Goal: Task Accomplishment & Management: Use online tool/utility

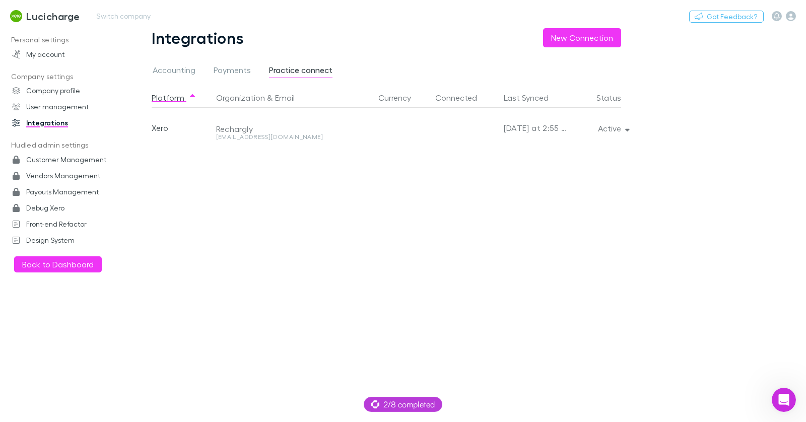
click at [71, 17] on h3 "Lucicharge" at bounding box center [53, 16] width 54 height 12
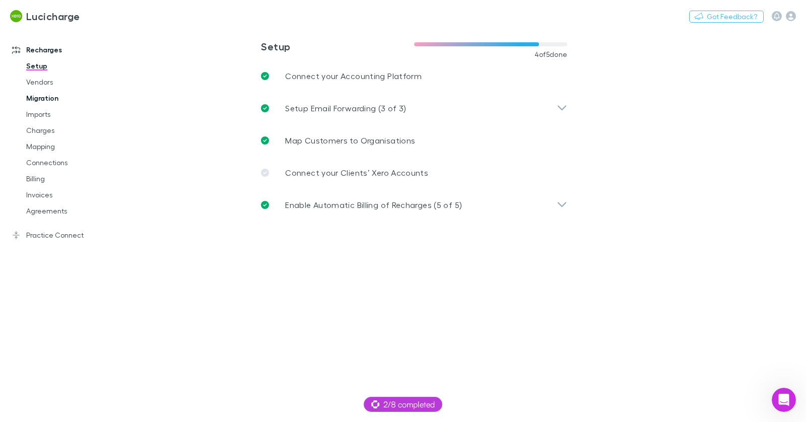
click at [50, 101] on link "Migration" at bounding box center [70, 98] width 109 height 16
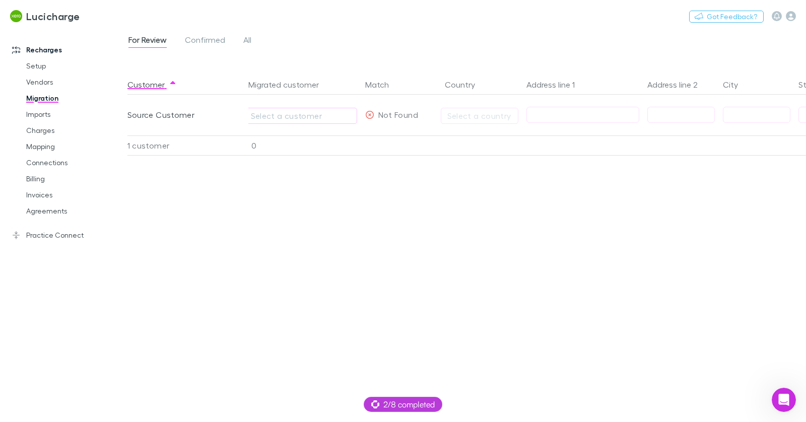
scroll to position [0, 223]
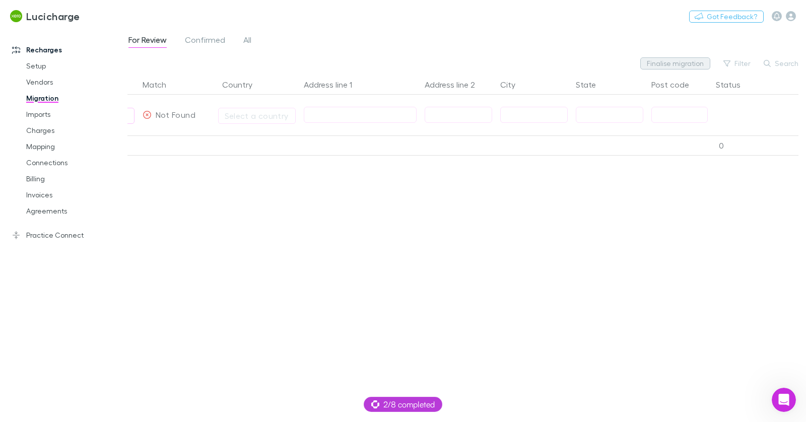
click at [677, 62] on button "Finalise migration" at bounding box center [676, 63] width 70 height 12
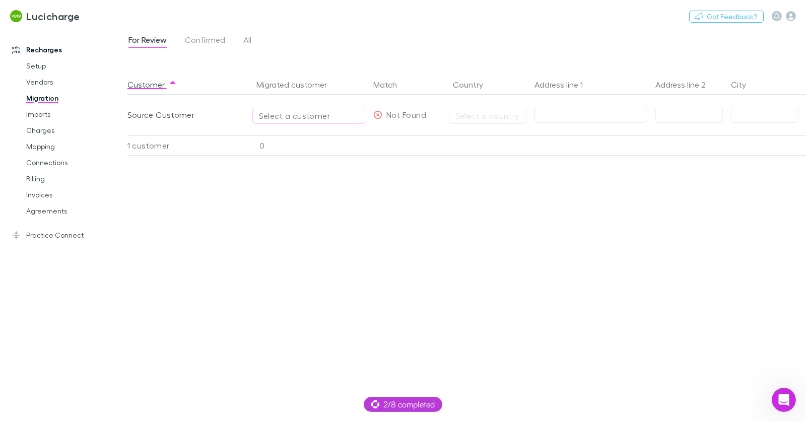
click at [297, 115] on div "Select a customer" at bounding box center [309, 116] width 100 height 12
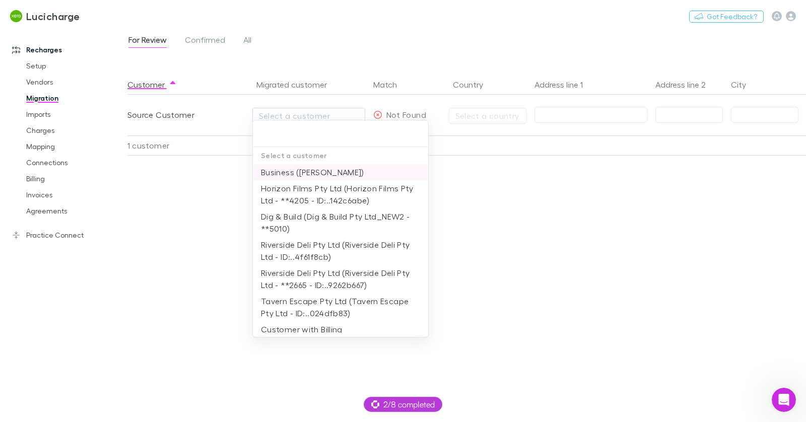
click at [306, 168] on li "Business ([PERSON_NAME])" at bounding box center [341, 172] width 176 height 16
type input "**********"
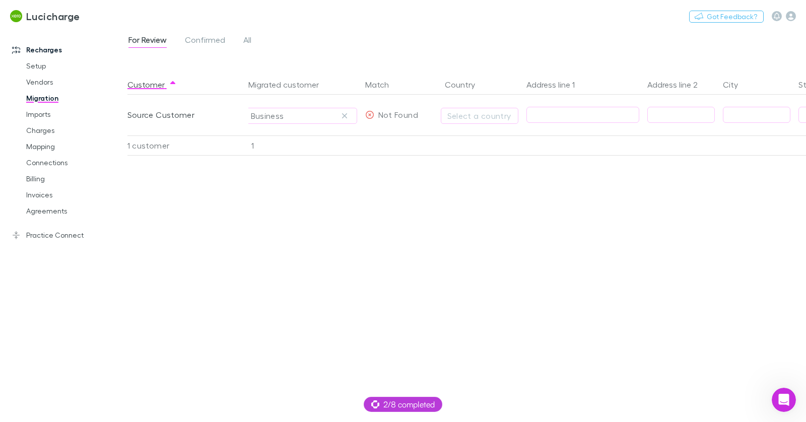
scroll to position [0, 223]
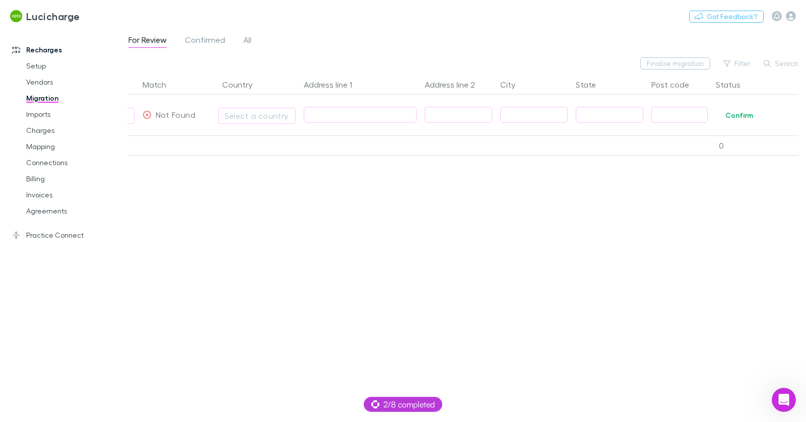
click at [343, 117] on input "text" at bounding box center [360, 115] width 112 height 16
click at [258, 121] on div "Select a country" at bounding box center [257, 116] width 65 height 12
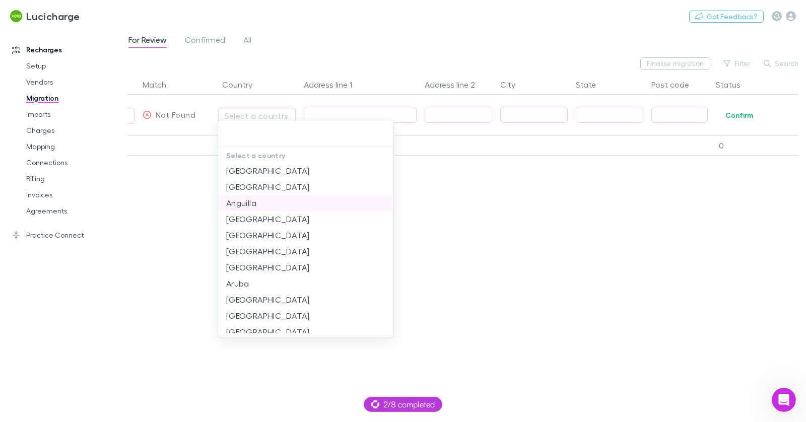
scroll to position [86, 0]
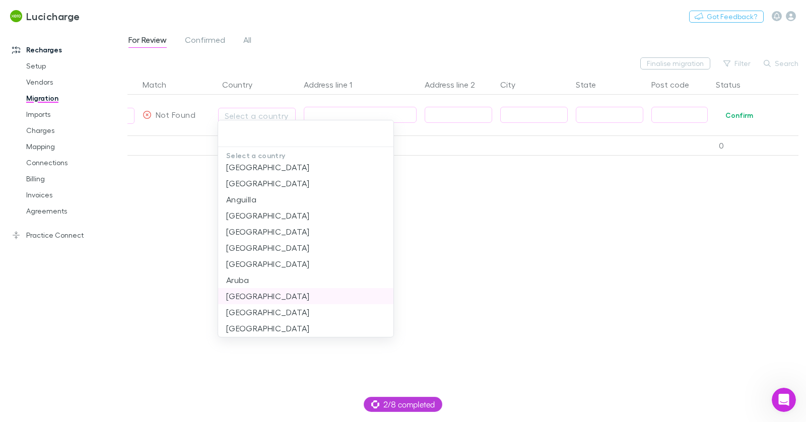
click at [267, 298] on li "[GEOGRAPHIC_DATA]" at bounding box center [306, 296] width 176 height 16
type input "*********"
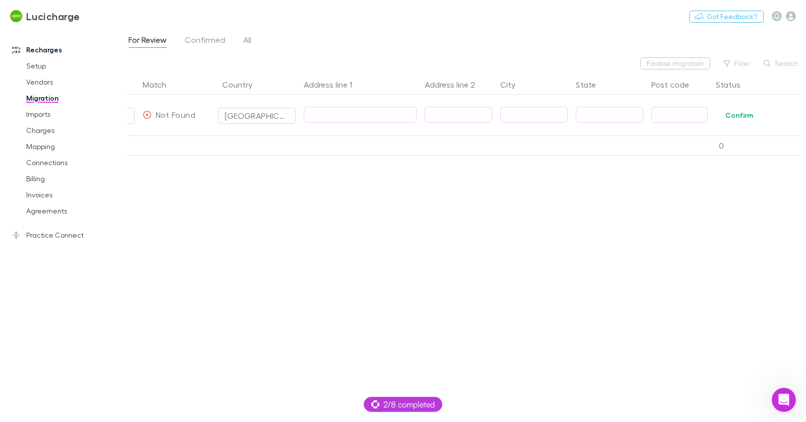
scroll to position [0, 0]
click at [346, 109] on input "text" at bounding box center [360, 115] width 112 height 16
type input "**********"
type input "*******"
type input "***"
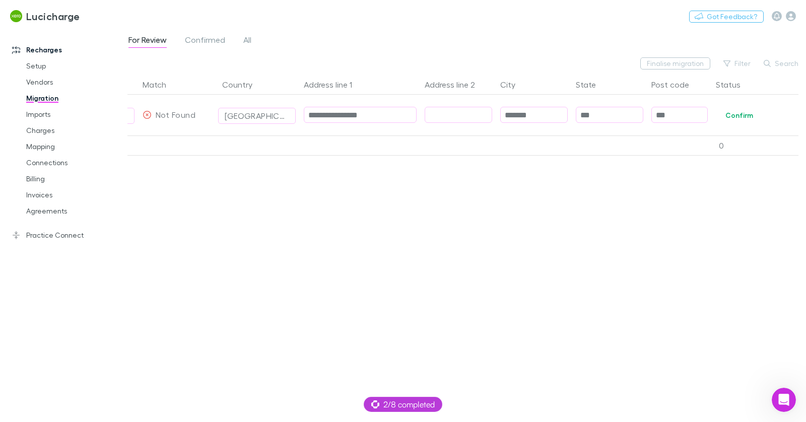
type input "****"
click at [736, 112] on button "Confirm" at bounding box center [739, 115] width 41 height 12
click at [676, 61] on button "Finalise migration" at bounding box center [676, 63] width 70 height 12
click at [757, 114] on button "Undo" at bounding box center [753, 114] width 32 height 12
drag, startPoint x: 440, startPoint y: 36, endPoint x: 354, endPoint y: 5, distance: 91.7
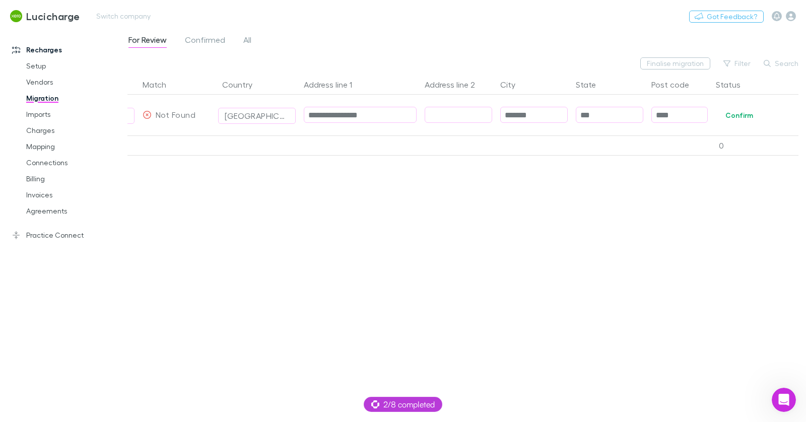
click at [440, 36] on div "For Review Confirmed All" at bounding box center [244, 42] width 679 height 19
click at [103, 16] on button "Switch company" at bounding box center [123, 16] width 67 height 12
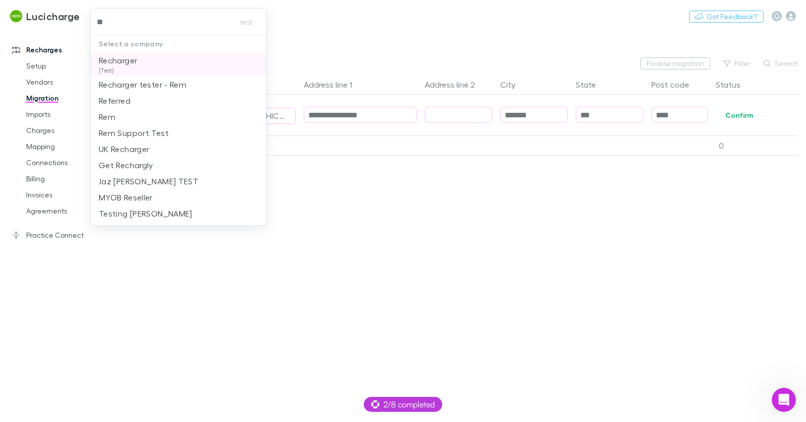
type input "***"
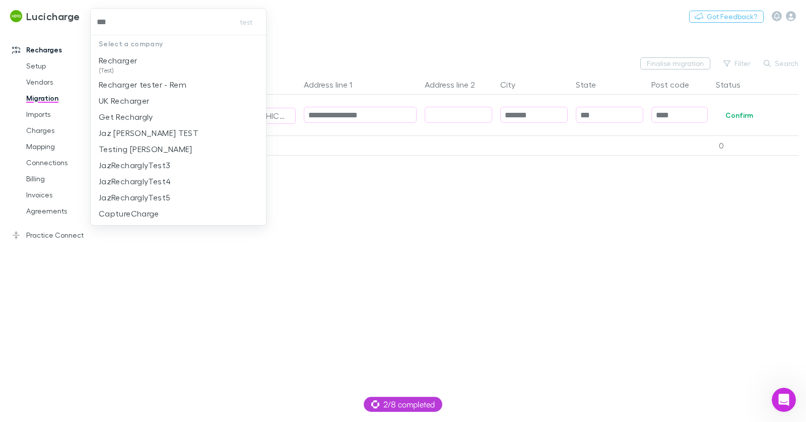
click at [132, 60] on p "Recharger" at bounding box center [118, 60] width 38 height 12
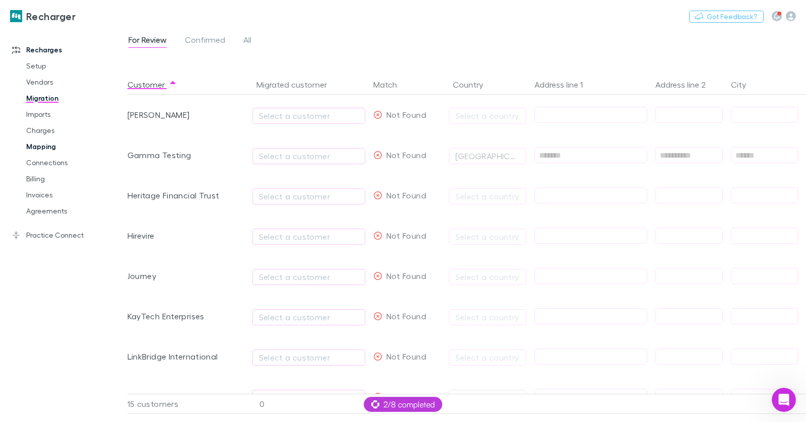
click at [44, 149] on link "Mapping" at bounding box center [70, 147] width 109 height 16
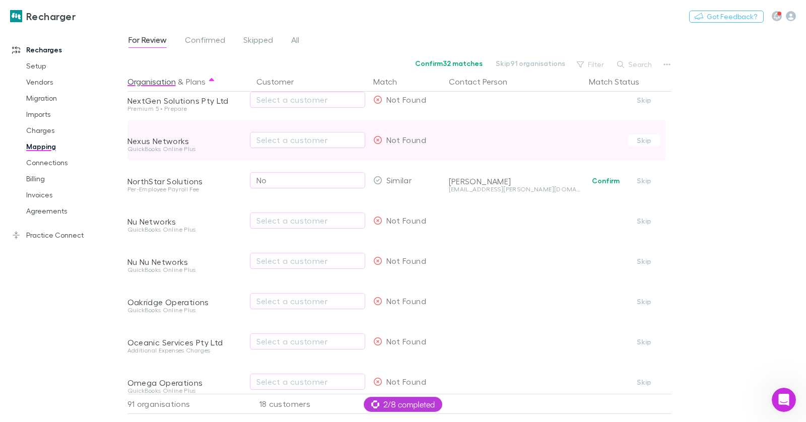
scroll to position [934, 0]
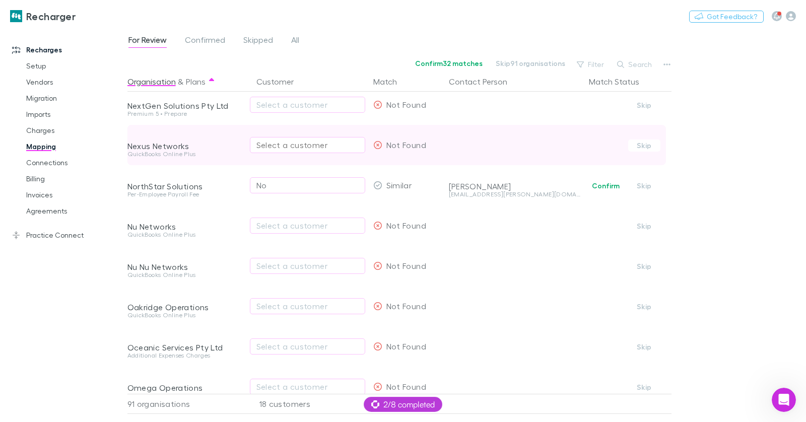
click at [298, 144] on div "Select a customer" at bounding box center [308, 145] width 102 height 12
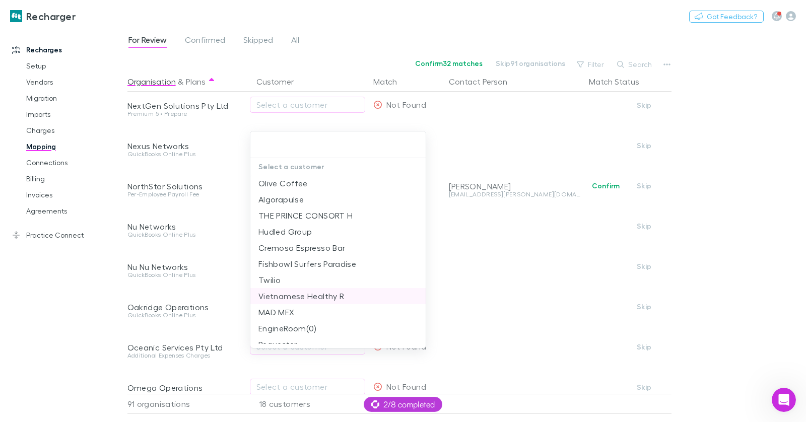
scroll to position [86, 0]
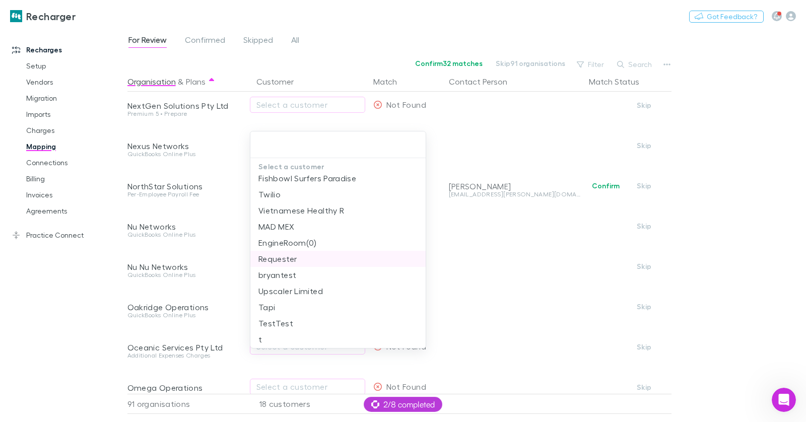
click at [303, 262] on li "Requester" at bounding box center [338, 259] width 176 height 16
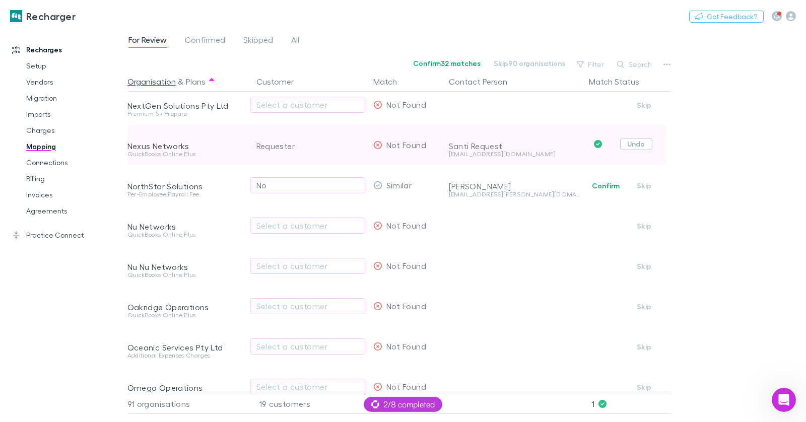
click at [633, 139] on button "Undo" at bounding box center [636, 144] width 32 height 12
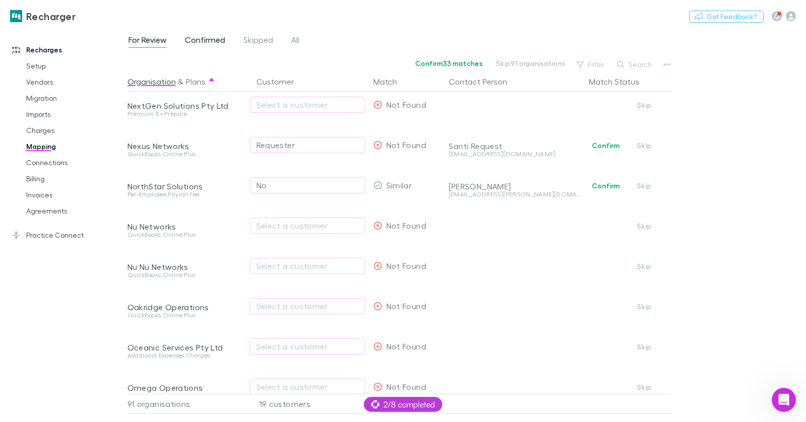
scroll to position [1600, 0]
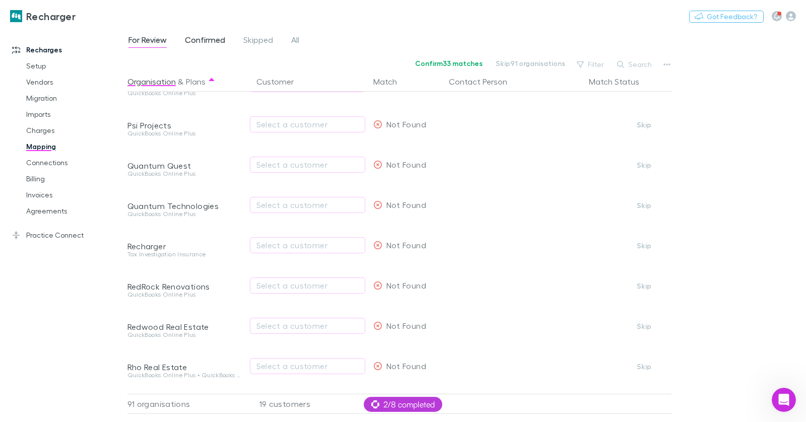
click at [213, 40] on span "Confirmed" at bounding box center [205, 41] width 40 height 13
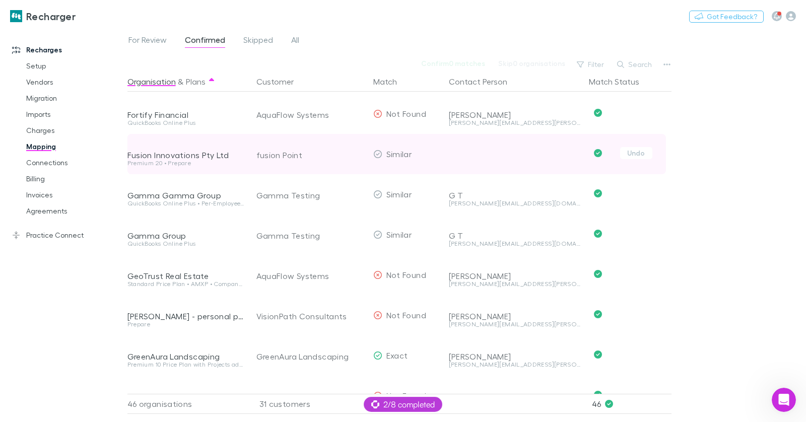
scroll to position [944, 0]
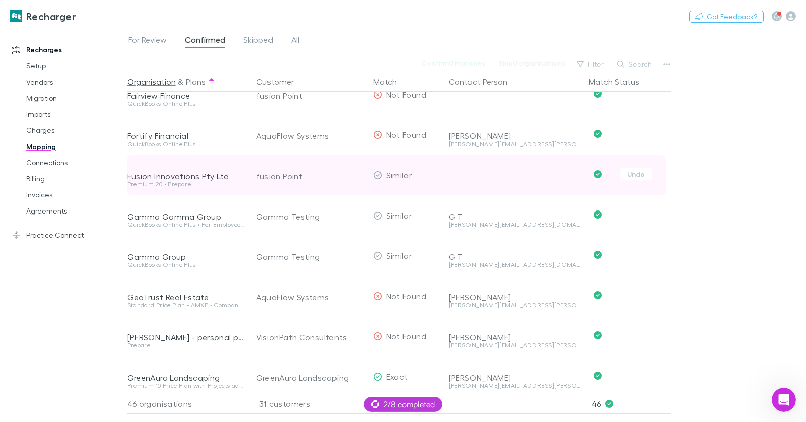
click at [291, 178] on div "fusion Point" at bounding box center [311, 176] width 109 height 40
copy div "fusion Point"
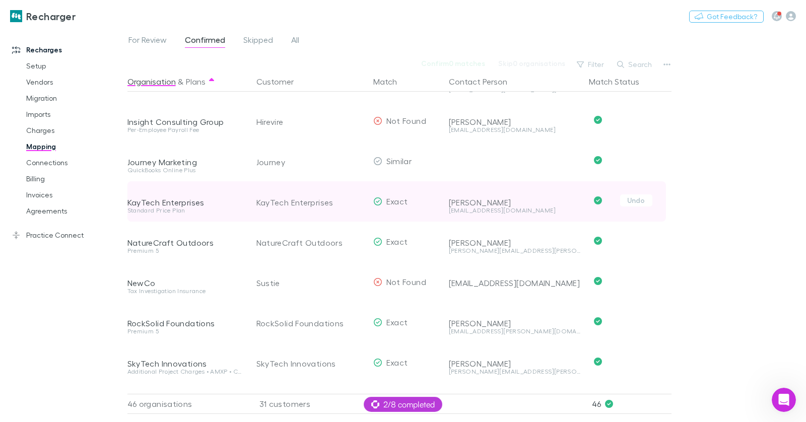
scroll to position [1562, 0]
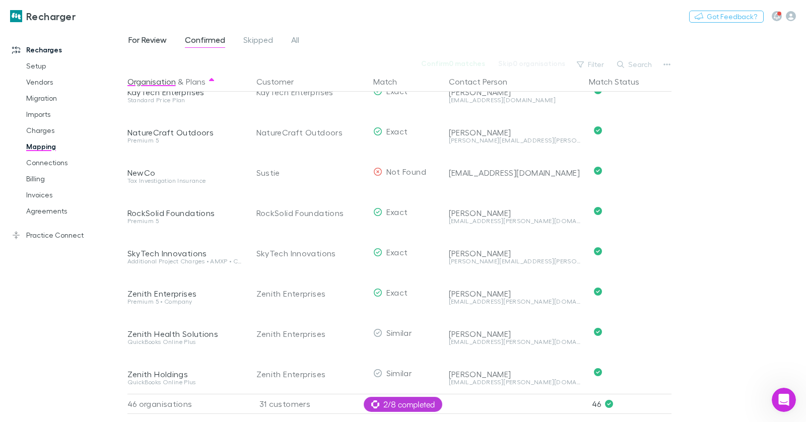
click at [162, 41] on span "For Review" at bounding box center [148, 41] width 38 height 13
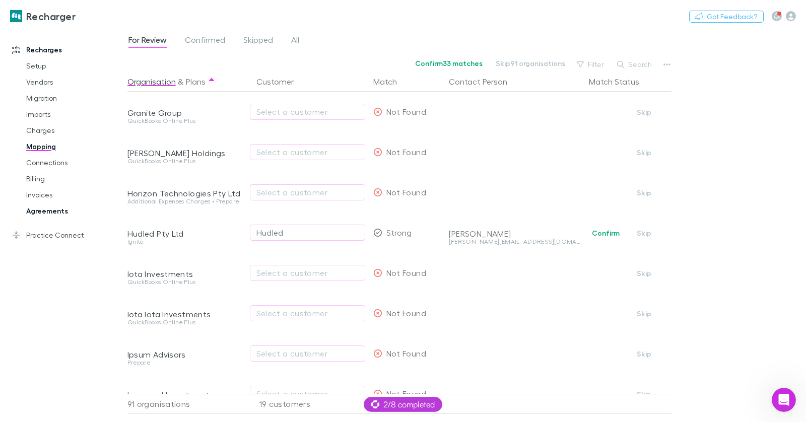
click at [54, 214] on link "Agreements" at bounding box center [70, 211] width 109 height 16
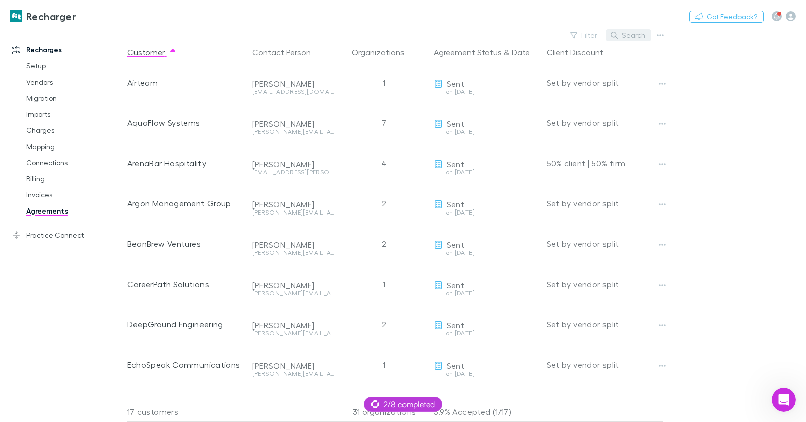
click at [620, 38] on button "Search" at bounding box center [629, 35] width 46 height 12
paste input "**********"
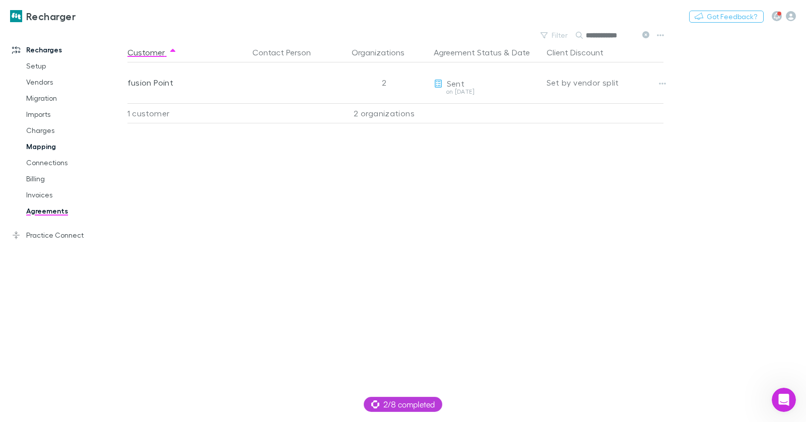
type input "**********"
drag, startPoint x: 45, startPoint y: 146, endPoint x: 58, endPoint y: 130, distance: 20.5
click at [45, 146] on link "Mapping" at bounding box center [70, 147] width 109 height 16
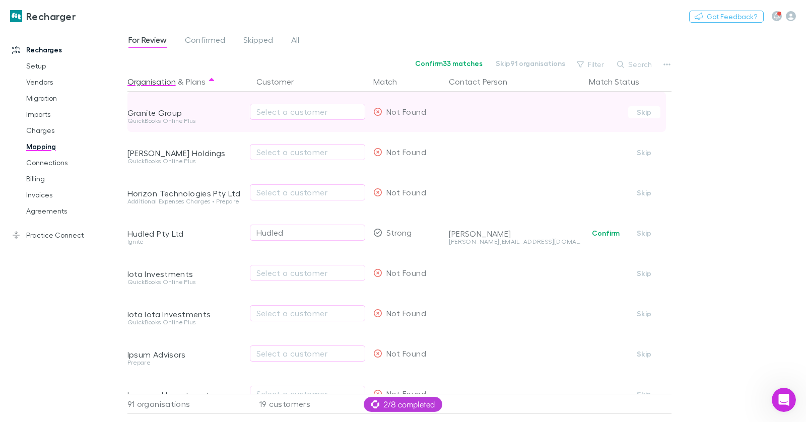
click at [285, 99] on div "Select a customer" at bounding box center [307, 112] width 115 height 40
click at [286, 106] on div "Select a customer" at bounding box center [308, 112] width 102 height 12
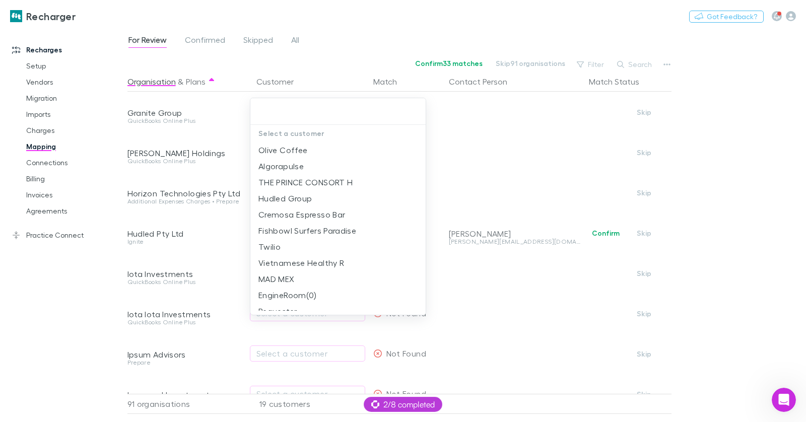
type input "**********"
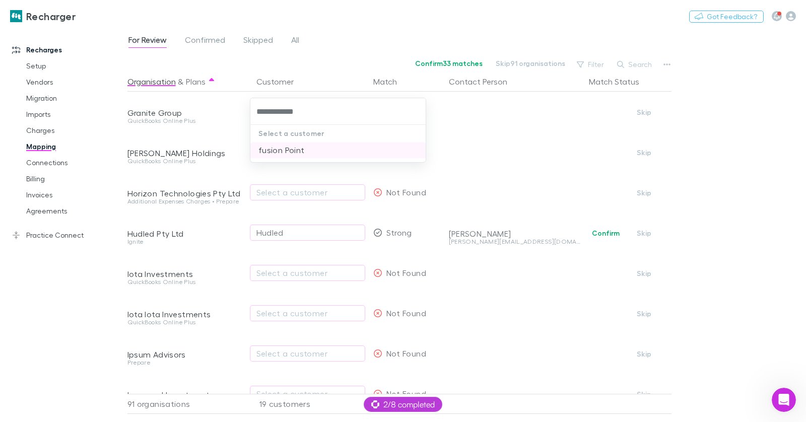
click at [301, 148] on li "fusion Point" at bounding box center [338, 150] width 176 height 16
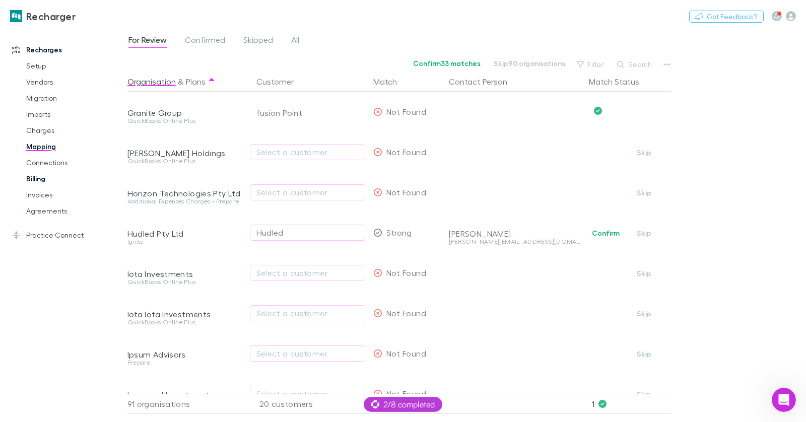
click at [44, 177] on link "Billing" at bounding box center [70, 179] width 109 height 16
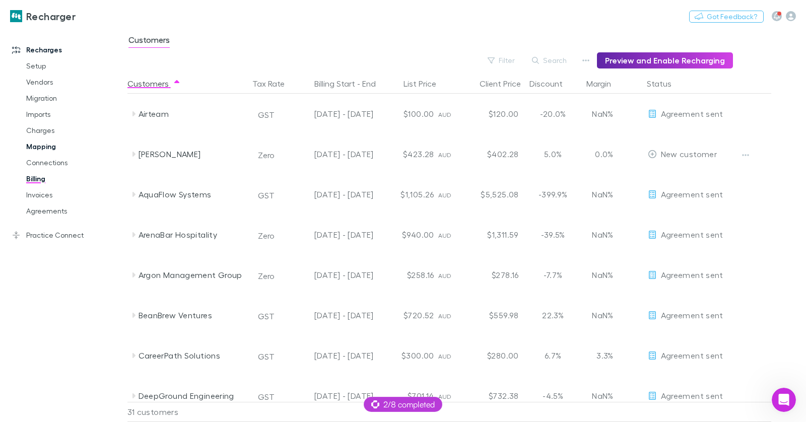
drag, startPoint x: 48, startPoint y: 146, endPoint x: 61, endPoint y: 142, distance: 13.7
click at [48, 146] on link "Mapping" at bounding box center [70, 147] width 109 height 16
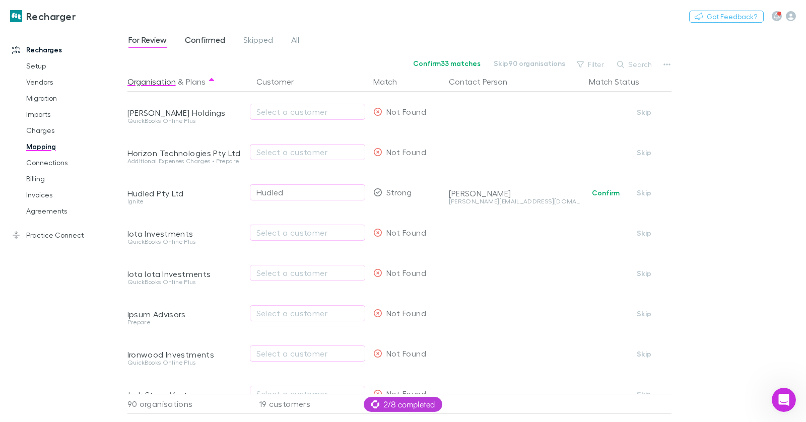
click at [206, 36] on span "Confirmed" at bounding box center [205, 41] width 40 height 13
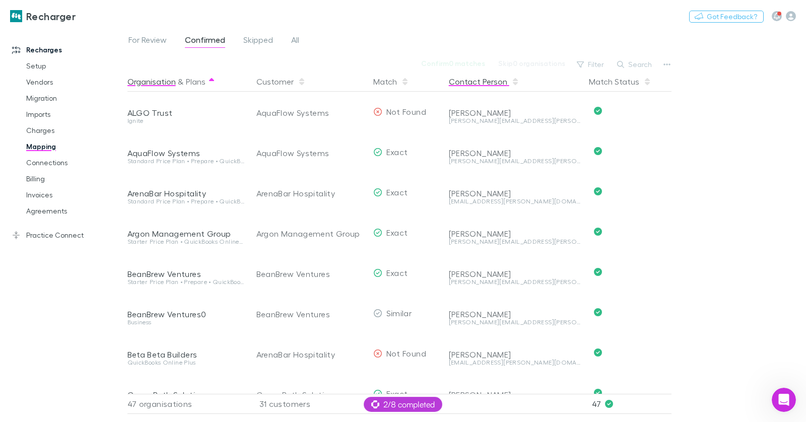
click at [481, 84] on button "Contact Person" at bounding box center [484, 82] width 71 height 20
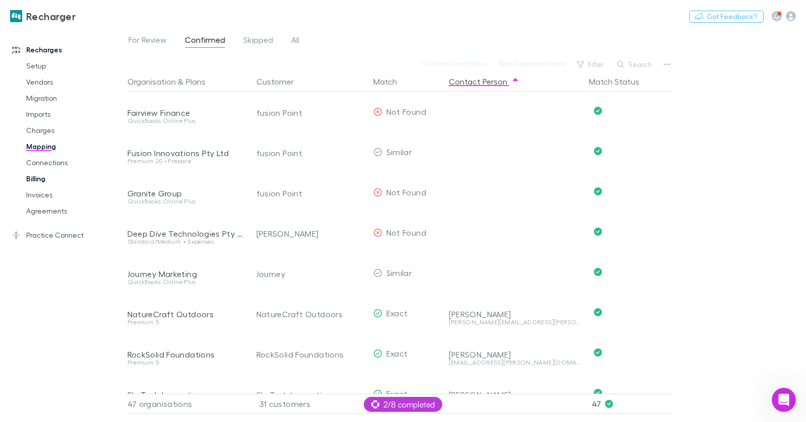
click at [25, 181] on link "Billing" at bounding box center [70, 179] width 109 height 16
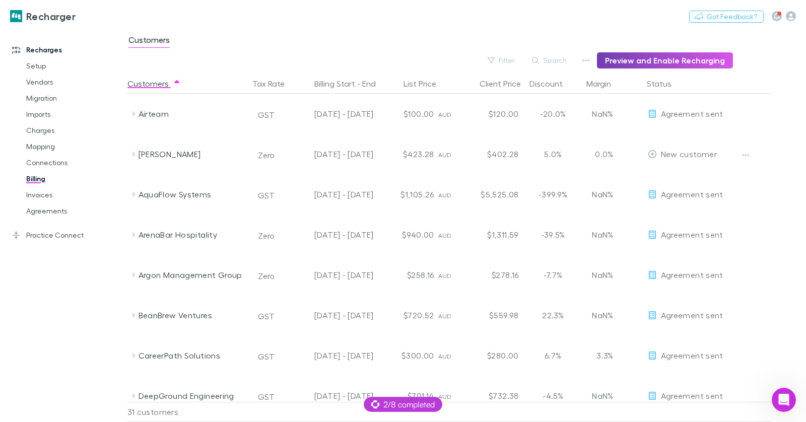
click at [641, 62] on button "Preview and Enable Recharging" at bounding box center [665, 60] width 136 height 16
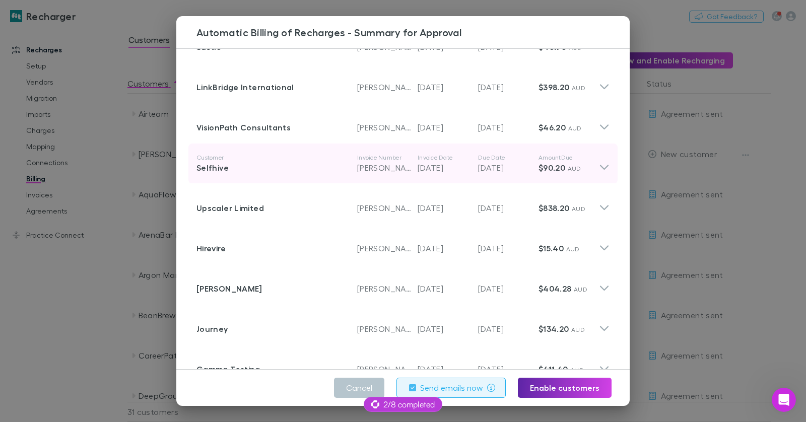
scroll to position [311, 0]
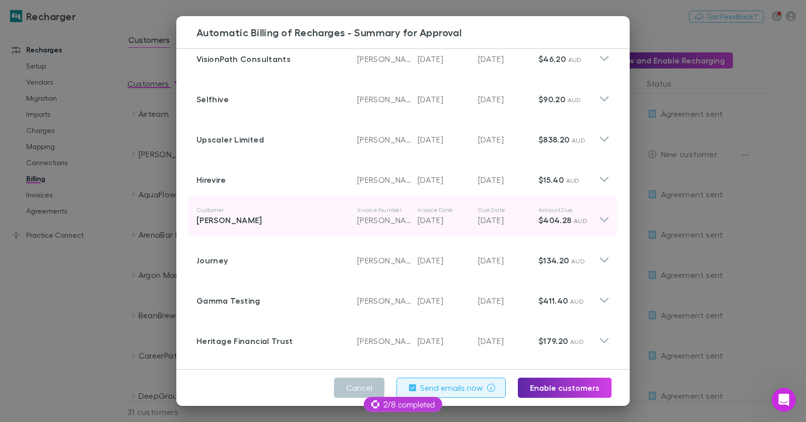
click at [595, 212] on p "Amount Due" at bounding box center [569, 210] width 60 height 8
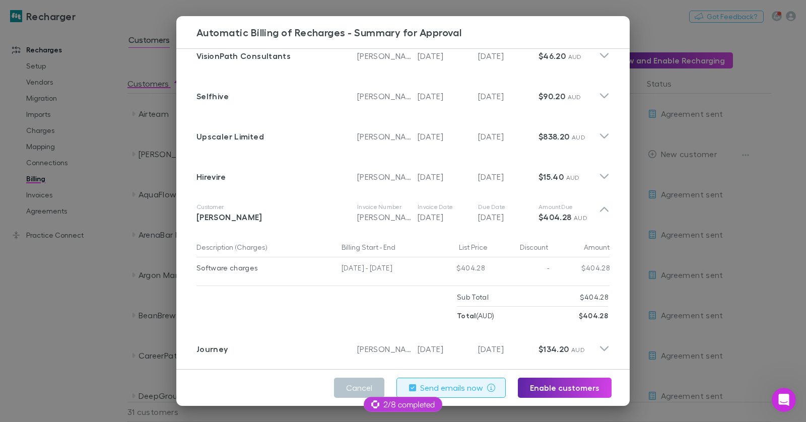
click at [596, 214] on p "$404.28 AUD" at bounding box center [569, 217] width 60 height 12
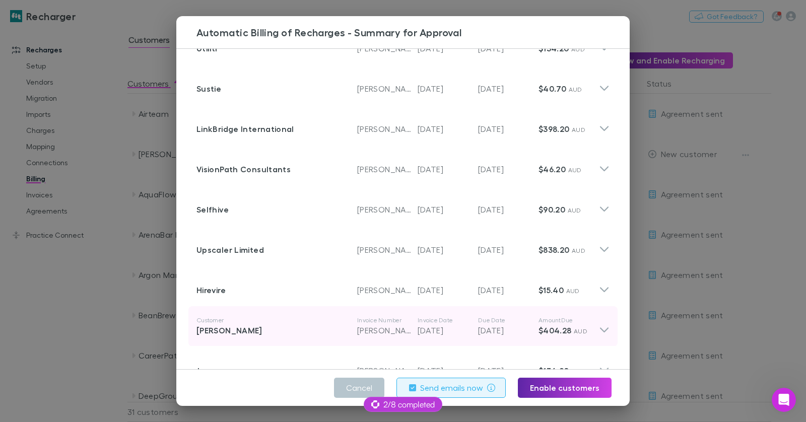
scroll to position [199, 0]
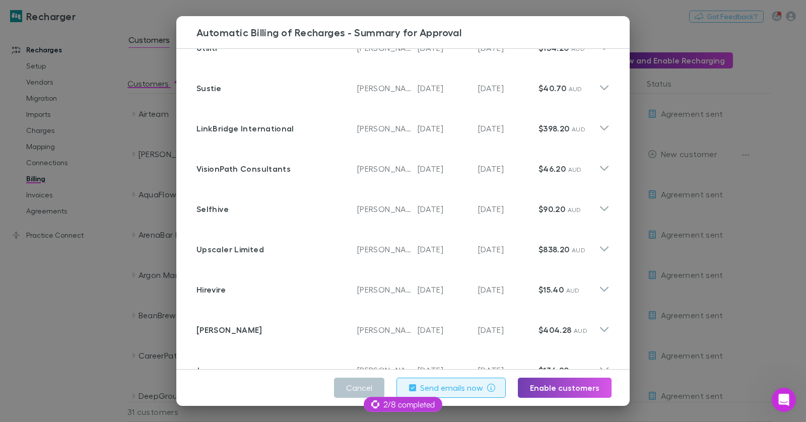
click at [566, 391] on button "Enable customers" at bounding box center [565, 388] width 94 height 20
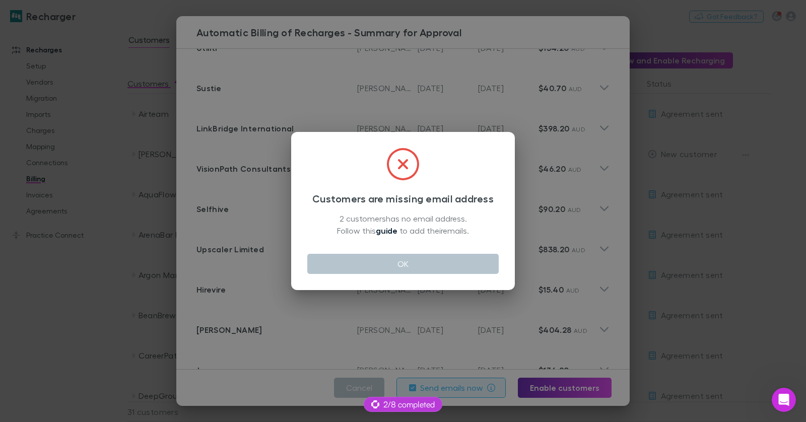
click at [388, 230] on link "guide" at bounding box center [387, 231] width 22 height 10
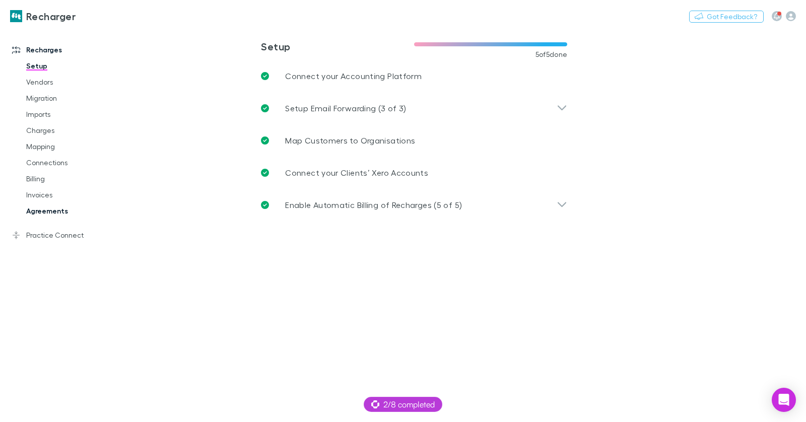
click at [54, 212] on link "Agreements" at bounding box center [70, 211] width 109 height 16
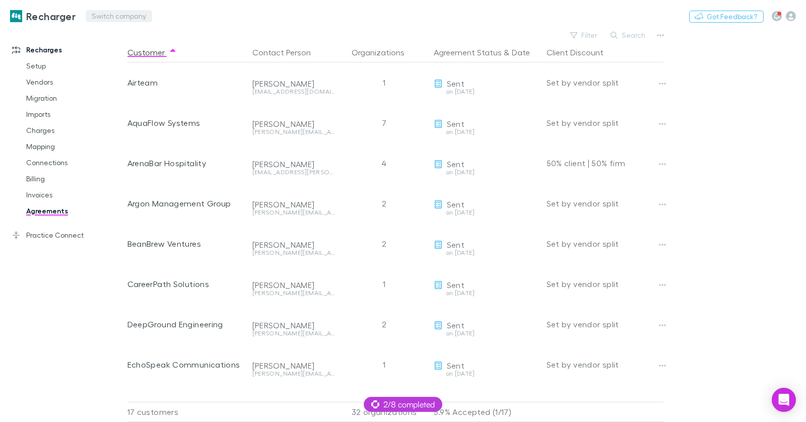
click at [111, 19] on button "Switch company" at bounding box center [119, 16] width 67 height 12
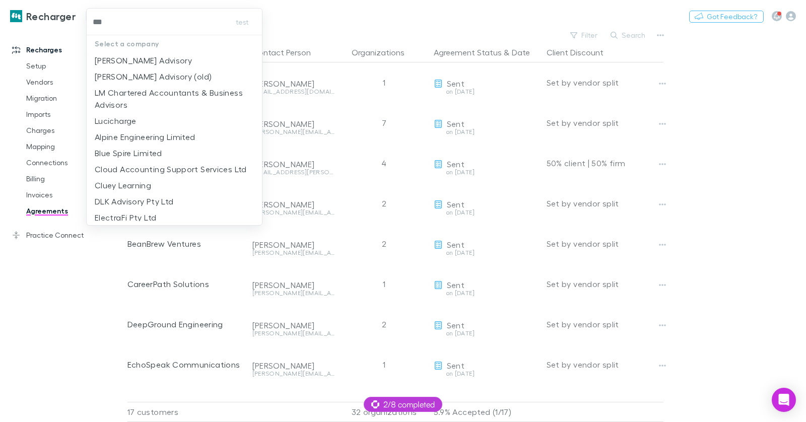
type input "****"
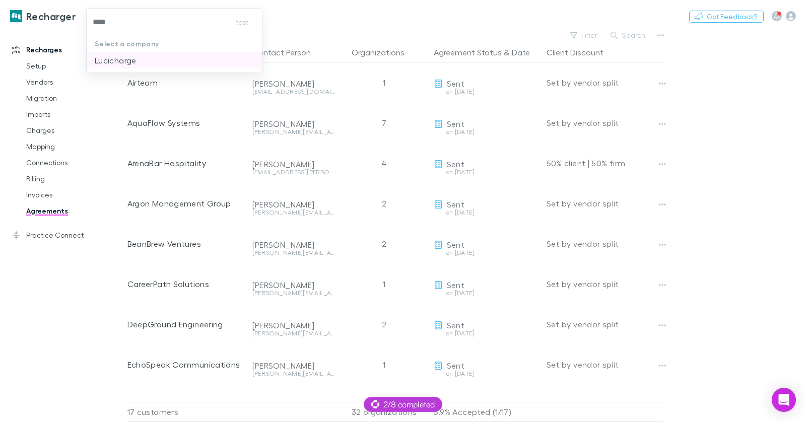
click at [99, 56] on p "Lucicharge" at bounding box center [116, 60] width 42 height 12
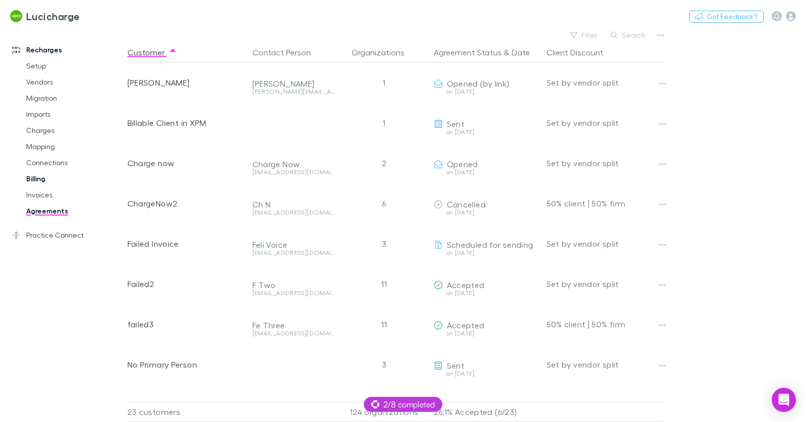
drag, startPoint x: 45, startPoint y: 196, endPoint x: 109, endPoint y: 180, distance: 65.4
click at [45, 196] on link "Invoices" at bounding box center [70, 195] width 109 height 16
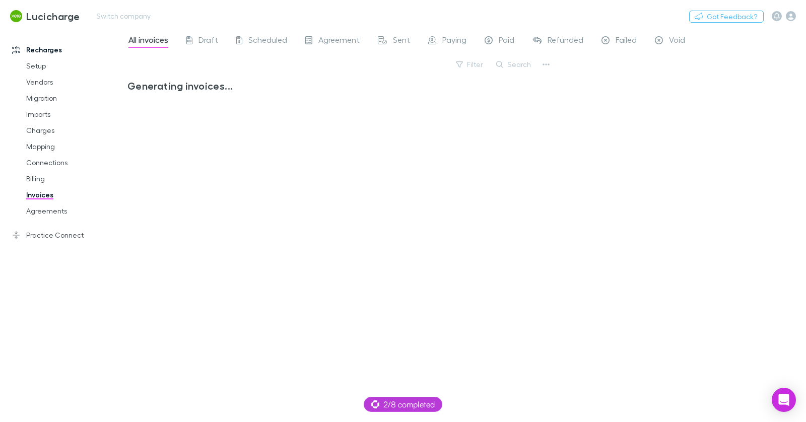
click at [618, 41] on span "Failed" at bounding box center [626, 41] width 21 height 13
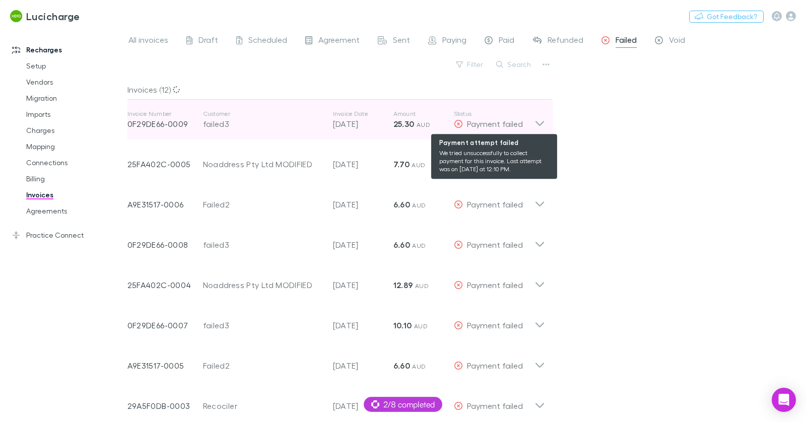
click at [530, 122] on div "Payment failed" at bounding box center [494, 124] width 81 height 12
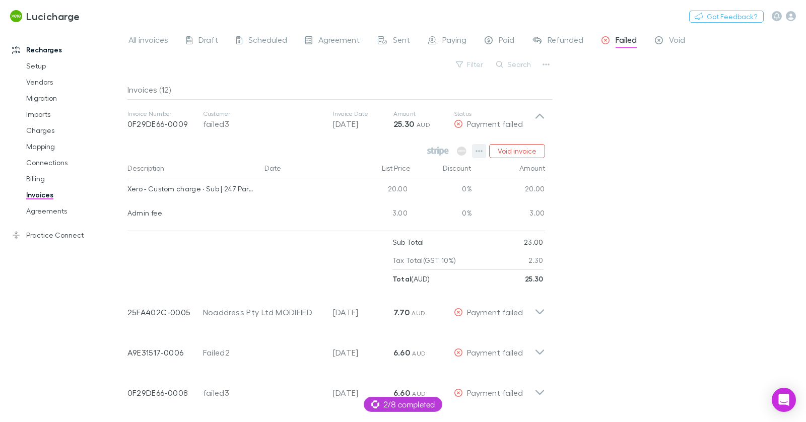
click at [483, 151] on icon "button" at bounding box center [479, 151] width 7 height 2
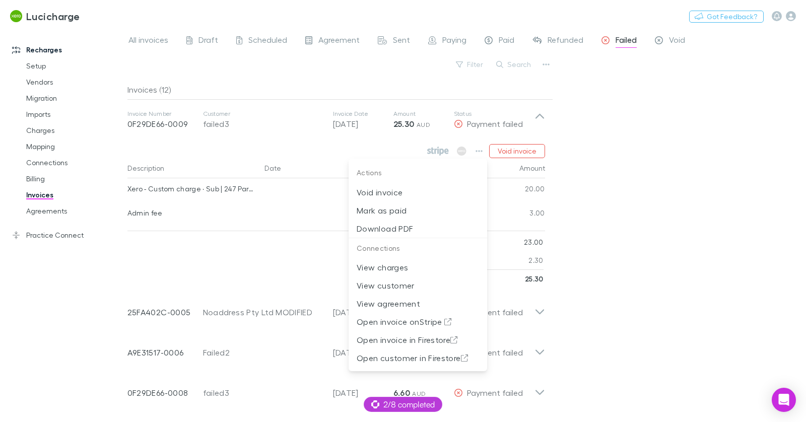
click at [629, 180] on div at bounding box center [403, 211] width 806 height 422
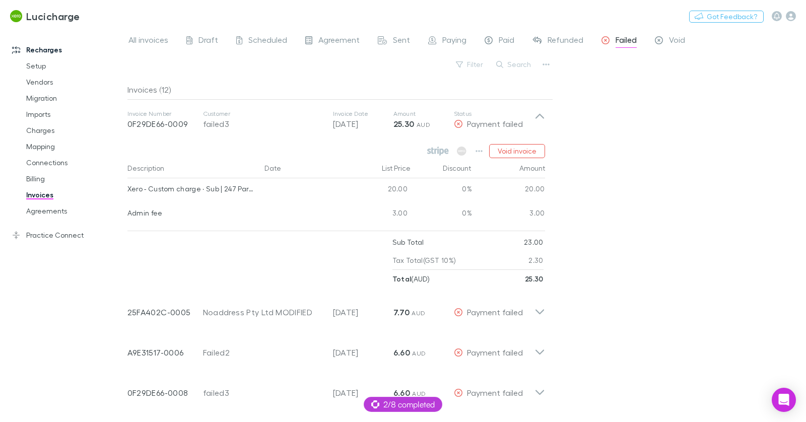
scroll to position [4, 0]
